Goal: Task Accomplishment & Management: Manage account settings

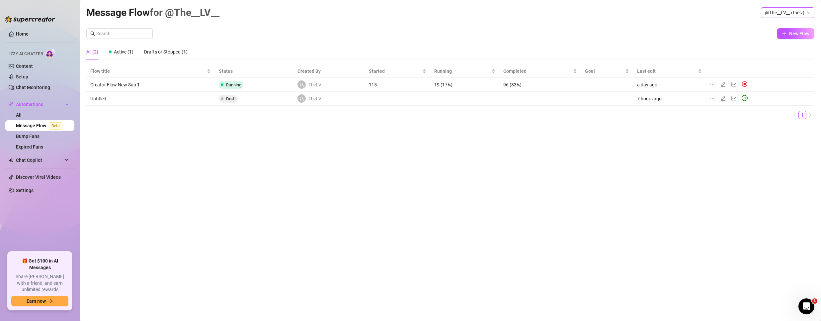
click at [800, 10] on span "@The__LV__ (thelv)" at bounding box center [787, 13] width 45 height 10
click at [764, 39] on span "Bubble" at bounding box center [761, 37] width 14 height 7
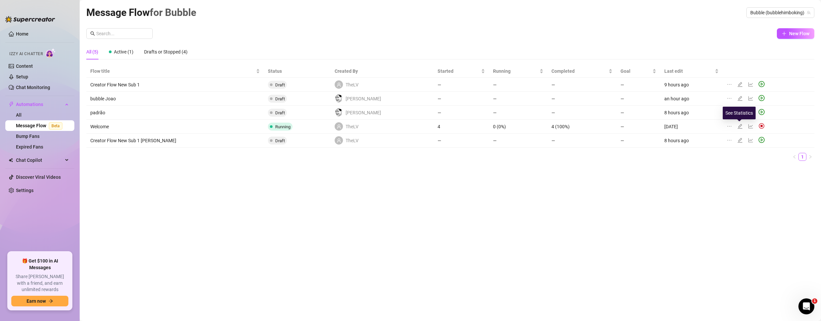
click at [748, 124] on icon "line-chart" at bounding box center [750, 126] width 5 height 5
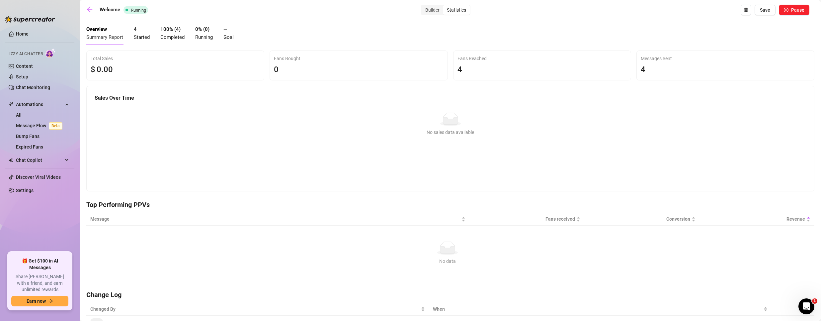
click at [145, 31] on div "4 Started" at bounding box center [142, 34] width 16 height 16
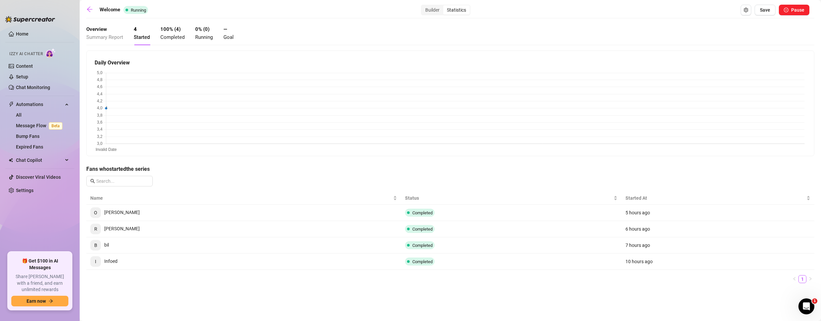
click at [86, 6] on main "Welcome Running Builder Statistics Save Pause Overview Summary Report 4 Started…" at bounding box center [451, 160] width 742 height 321
click at [90, 12] on icon "arrow-left" at bounding box center [89, 9] width 7 height 7
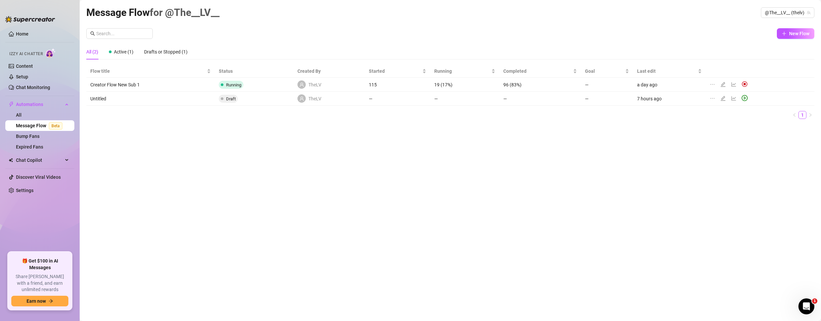
click at [713, 83] on icon "ellipsis" at bounding box center [712, 84] width 5 height 5
click at [498, 190] on div "Message Flow for @The__LV__ @The__LV__ (thelv) New Flow All (2) Active (1) Draf…" at bounding box center [450, 153] width 728 height 296
click at [774, 10] on span "@The__LV__ (thelv)" at bounding box center [787, 13] width 45 height 10
click at [770, 35] on span "( bubblehimboking )" at bounding box center [789, 37] width 39 height 7
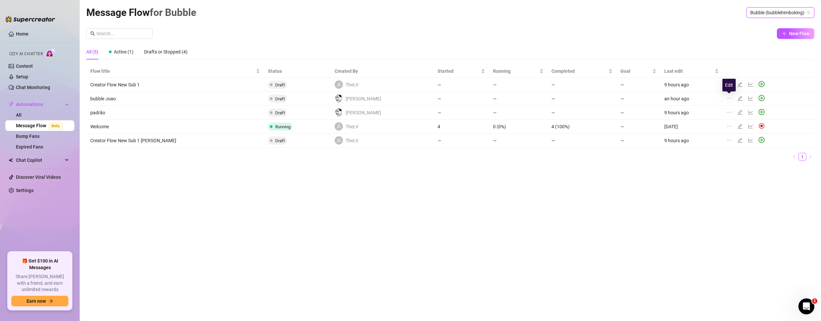
click at [738, 100] on icon "edit" at bounding box center [740, 98] width 5 height 5
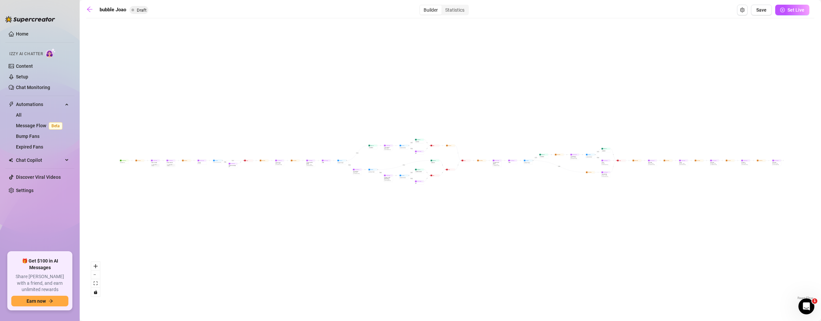
click at [86, 9] on main "bubble [PERSON_NAME] Draft Builder Statistics Save Set Live If True If False If…" at bounding box center [451, 160] width 742 height 321
click at [89, 5] on div "bubble Joao Draft Builder Statistics Save Set Live" at bounding box center [447, 10] width 723 height 11
click at [91, 12] on icon "arrow-left" at bounding box center [89, 9] width 7 height 7
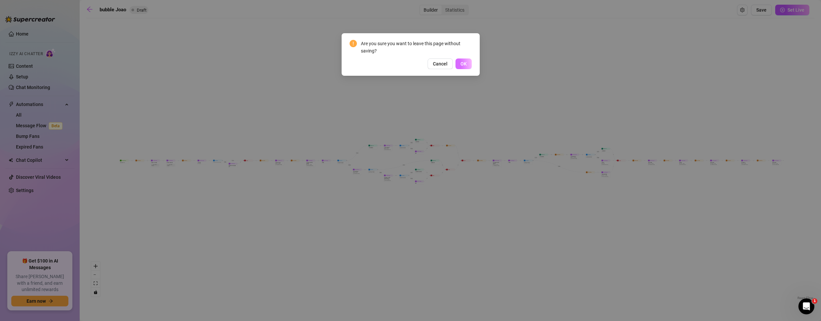
click at [471, 64] on button "OK" at bounding box center [464, 63] width 16 height 11
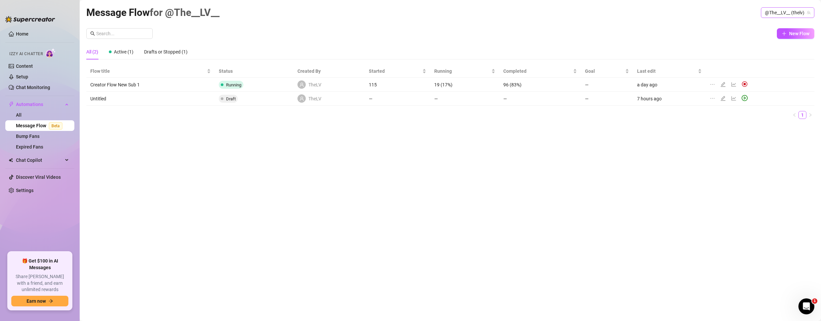
click at [790, 12] on span "@The__LV__ (thelv)" at bounding box center [787, 13] width 45 height 10
click at [771, 38] on span "( bubblehimboking )" at bounding box center [789, 37] width 39 height 7
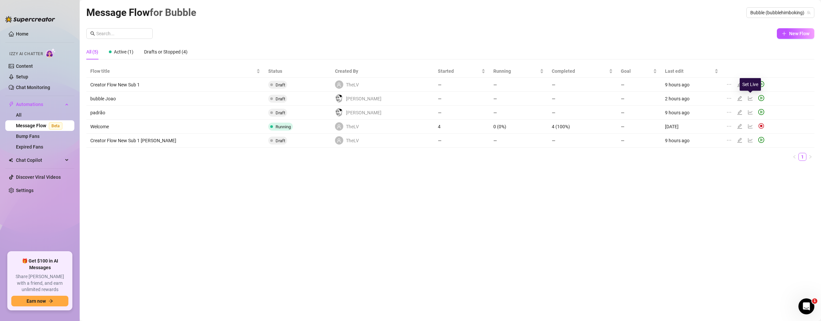
click at [759, 97] on icon "play-circle" at bounding box center [762, 98] width 6 height 6
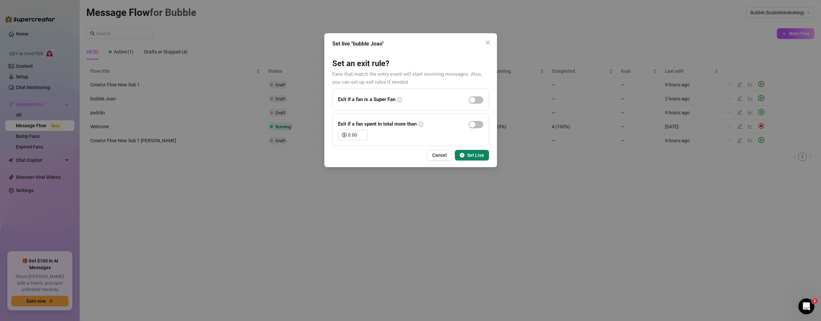
click at [477, 154] on span "Set Live" at bounding box center [475, 154] width 17 height 5
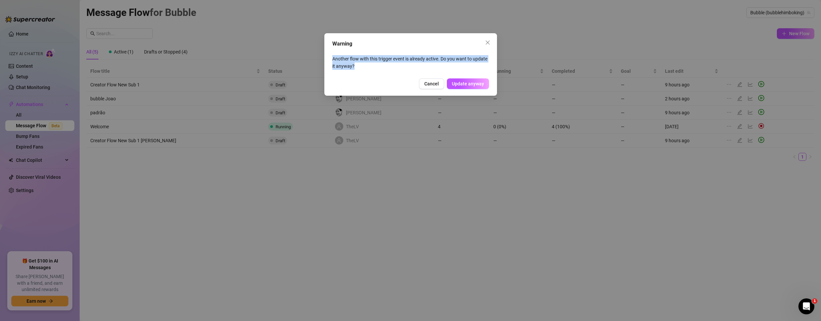
drag, startPoint x: 355, startPoint y: 65, endPoint x: 325, endPoint y: 58, distance: 30.0
click at [325, 58] on div "Warning Another flow with this trigger event is already active. Do you want to …" at bounding box center [410, 64] width 173 height 62
click at [458, 83] on span "Update anyway" at bounding box center [468, 83] width 32 height 5
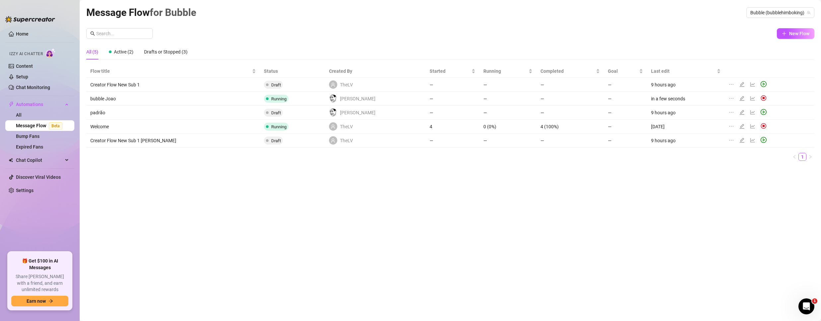
click at [750, 124] on div at bounding box center [749, 126] width 41 height 7
click at [761, 124] on img at bounding box center [764, 126] width 6 height 6
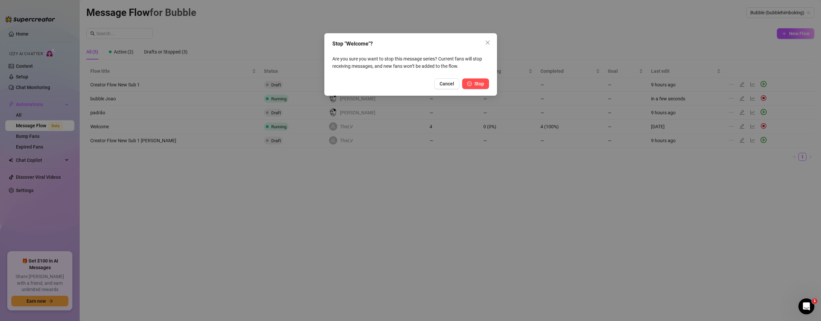
click at [482, 80] on button "Stop" at bounding box center [475, 83] width 27 height 11
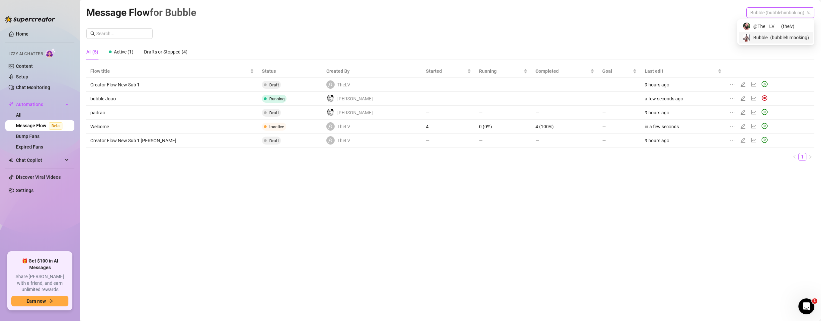
click at [772, 16] on span "Bubble (bubblehimboking)" at bounding box center [781, 13] width 60 height 10
click at [763, 23] on span "@The__LV__" at bounding box center [766, 26] width 25 height 7
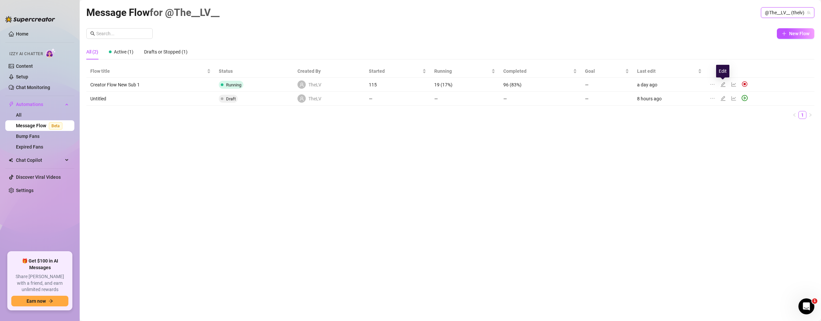
click at [721, 83] on icon "edit" at bounding box center [723, 84] width 5 height 5
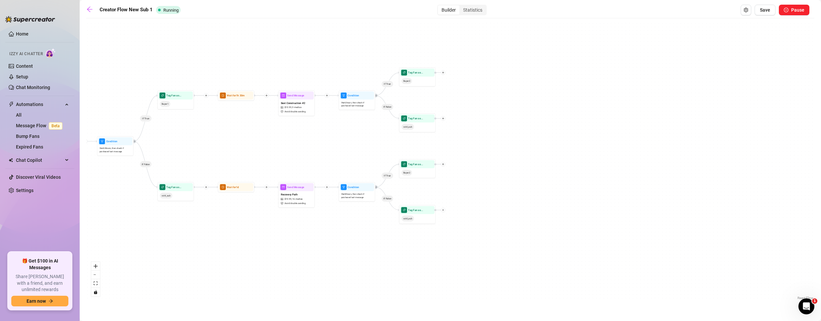
drag, startPoint x: 576, startPoint y: 204, endPoint x: 131, endPoint y: 191, distance: 445.2
click at [107, 200] on div "If True If False If True If False If True If False Wait for 1m Send Message For…" at bounding box center [450, 162] width 728 height 280
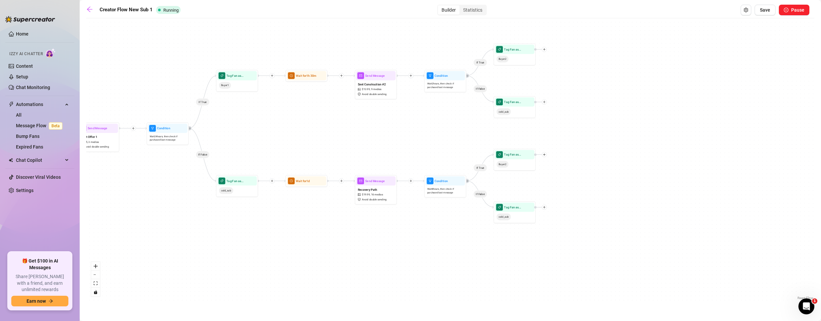
drag, startPoint x: 300, startPoint y: 144, endPoint x: 368, endPoint y: 145, distance: 68.1
click at [367, 145] on div "If True If False If True If False If True If False Wait for 1m Send Message For…" at bounding box center [450, 162] width 728 height 280
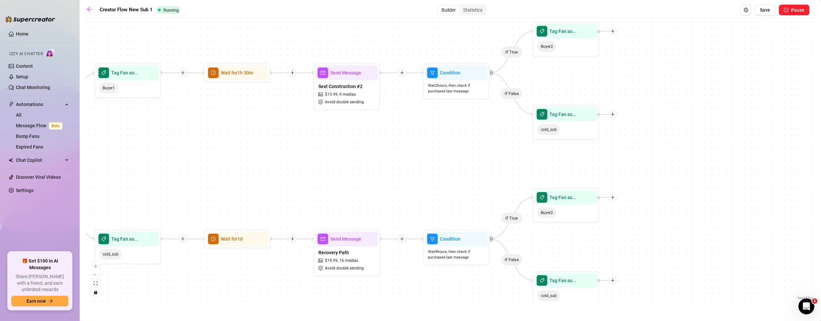
drag, startPoint x: 467, startPoint y: 134, endPoint x: 420, endPoint y: 165, distance: 56.4
click at [420, 165] on div "If True If False If True If False If True If False Wait for 1m Send Message For…" at bounding box center [450, 162] width 728 height 280
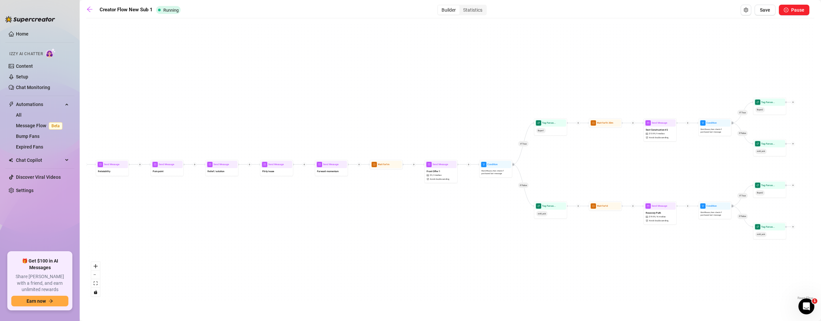
drag, startPoint x: 338, startPoint y: 212, endPoint x: 627, endPoint y: 212, distance: 288.9
click at [627, 212] on div "If True If False If True If False If True If False Wait for 1m Send Message For…" at bounding box center [450, 162] width 728 height 280
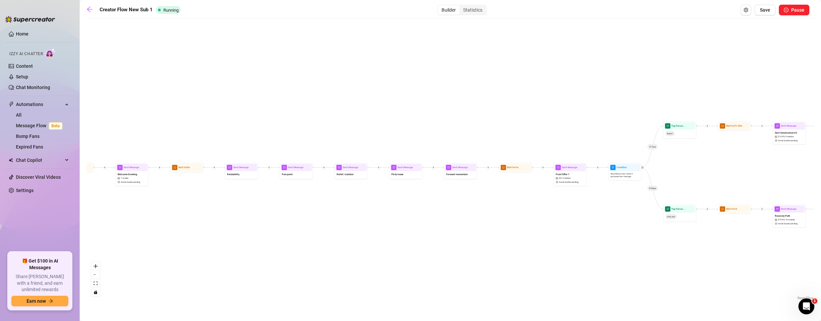
drag, startPoint x: 278, startPoint y: 238, endPoint x: 529, endPoint y: 228, distance: 251.3
click at [529, 232] on div "If True If False If True If False If True If False Wait for 1m Send Message For…" at bounding box center [450, 162] width 728 height 280
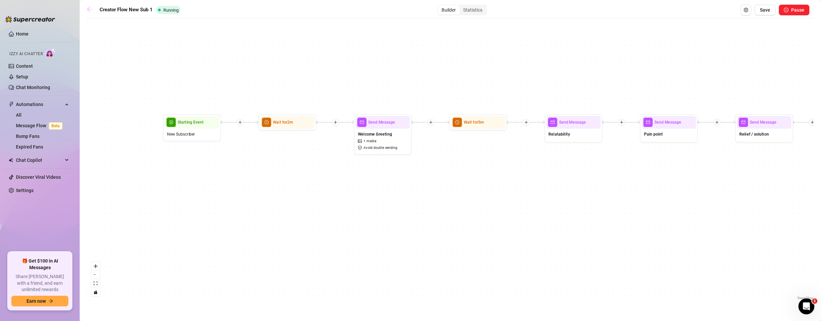
click at [90, 8] on icon "arrow-left" at bounding box center [89, 9] width 7 height 7
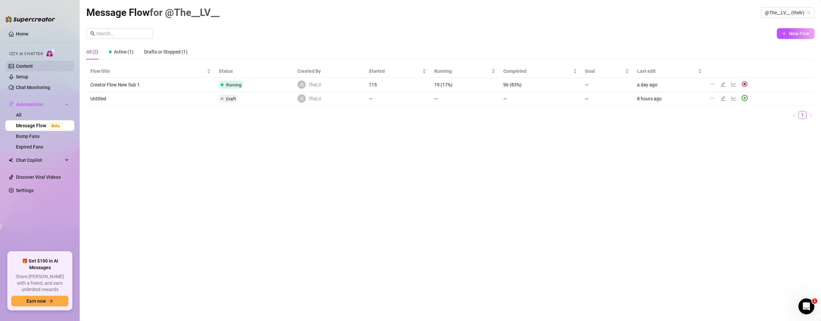
click at [23, 65] on link "Content" at bounding box center [24, 65] width 17 height 5
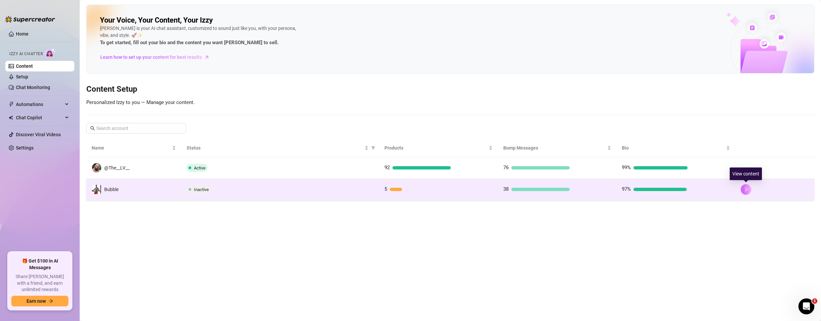
click at [746, 190] on icon "right" at bounding box center [746, 189] width 5 height 5
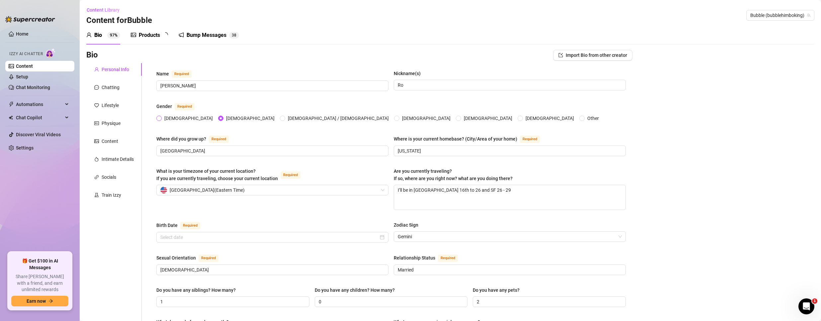
radio input "true"
type input "[DATE]"
click at [150, 33] on div "Products" at bounding box center [149, 35] width 21 height 8
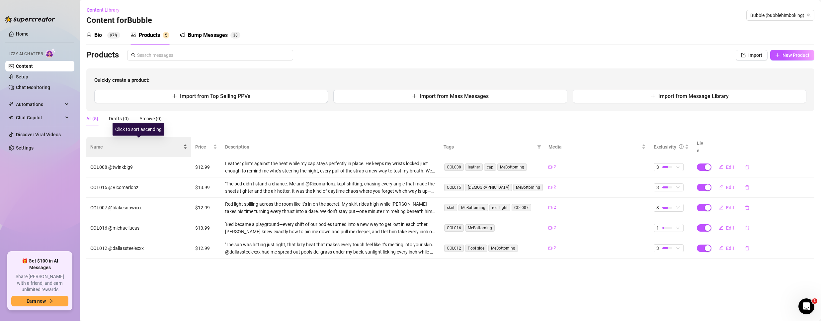
click at [182, 143] on span "Name" at bounding box center [136, 146] width 92 height 7
click at [182, 143] on div "Name" at bounding box center [138, 146] width 97 height 7
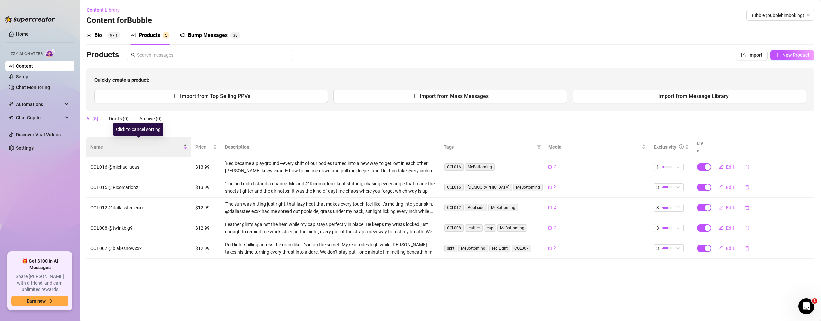
click at [182, 143] on div "Name" at bounding box center [138, 146] width 97 height 7
